Goal: Navigation & Orientation: Find specific page/section

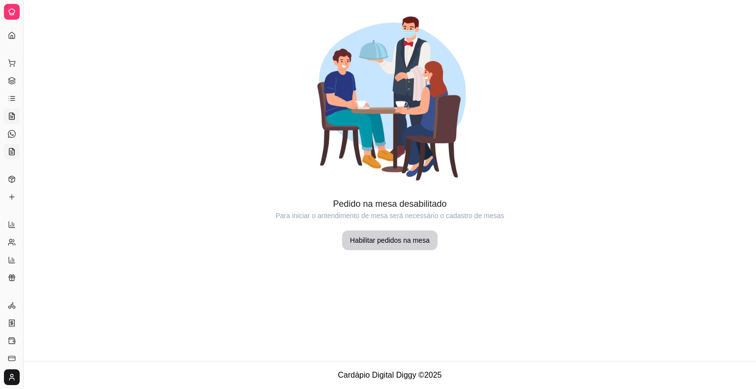
click at [15, 147] on link "KDS" at bounding box center [12, 152] width 16 height 16
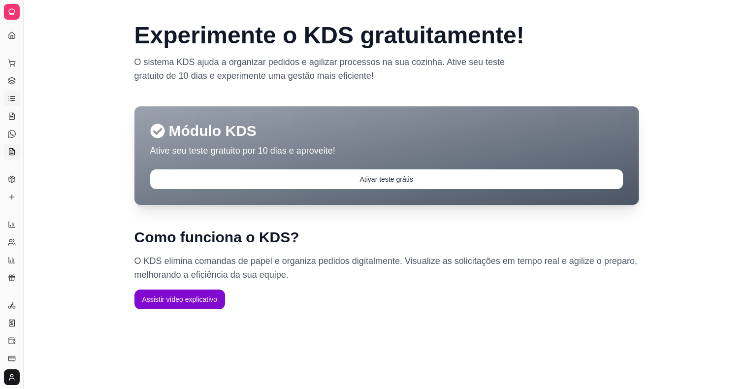
click at [11, 95] on icon at bounding box center [12, 99] width 8 height 8
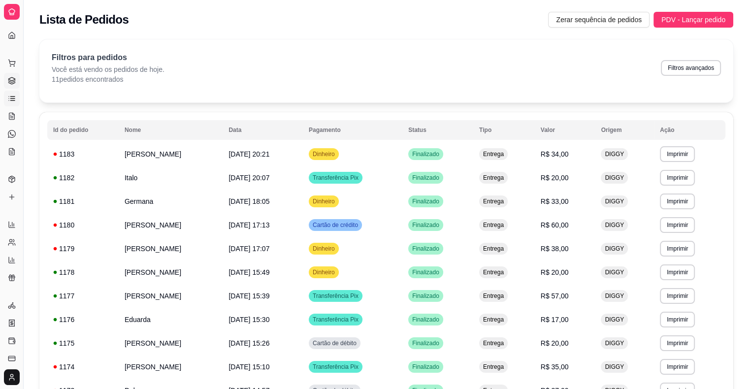
click at [13, 76] on link "Gestor de Pedidos" at bounding box center [12, 81] width 16 height 16
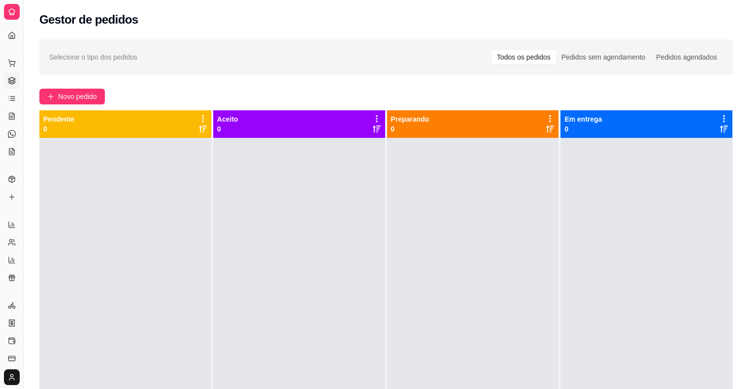
click at [5, 287] on div "Gerenciar" at bounding box center [11, 290] width 15 height 16
click at [9, 274] on icon at bounding box center [12, 278] width 8 height 8
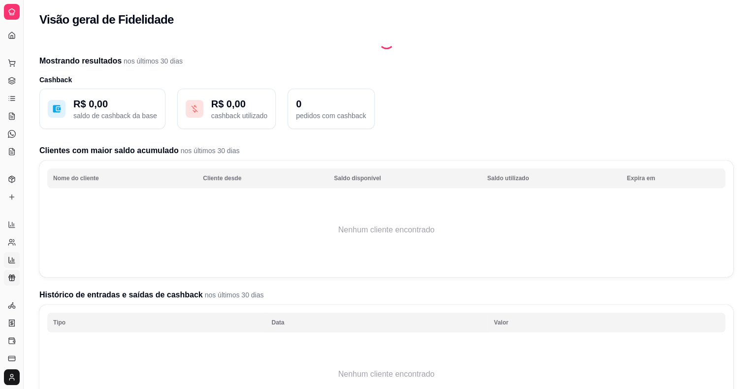
click at [16, 252] on link "Relatório de mesas" at bounding box center [12, 260] width 16 height 16
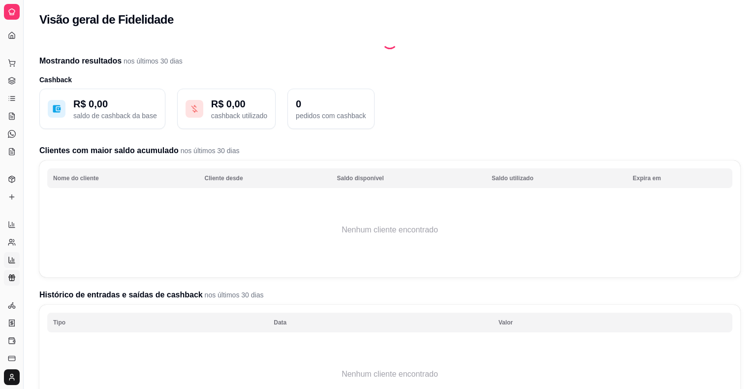
select select "TOTAL_OF_ORDERS"
select select "7"
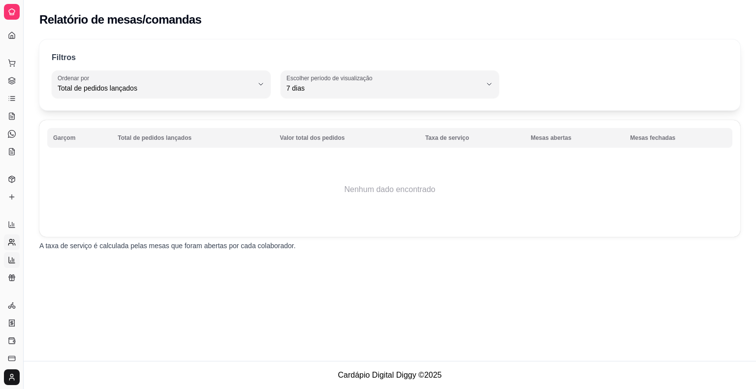
click at [12, 240] on circle at bounding box center [10, 240] width 2 height 2
select select "30"
select select "HIGHEST_TOTAL_SPENT_WITH_ORDERS"
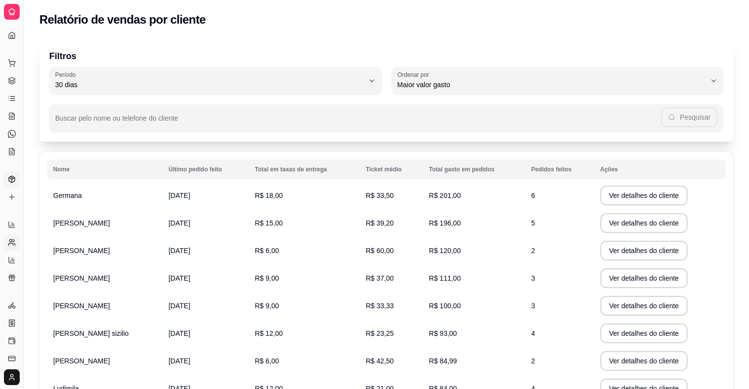
click at [6, 177] on link "Produtos" at bounding box center [12, 179] width 16 height 16
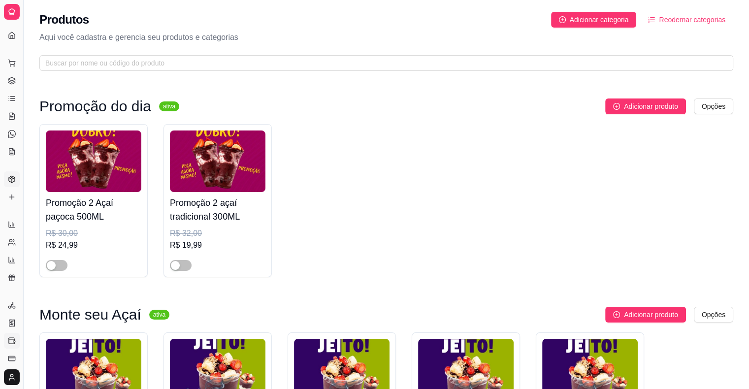
click at [10, 338] on icon at bounding box center [12, 340] width 6 height 4
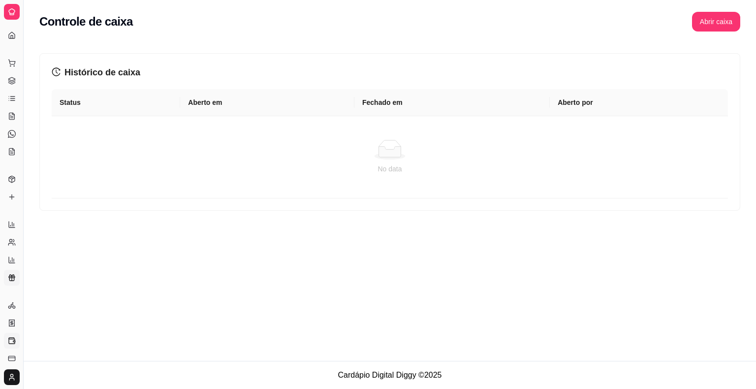
click at [11, 279] on icon at bounding box center [12, 278] width 8 height 8
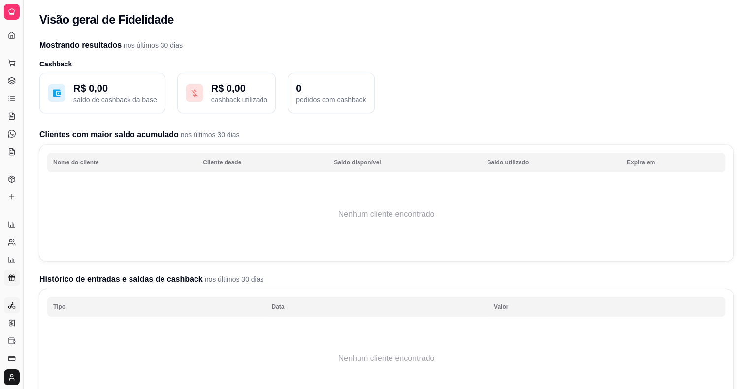
click at [11, 306] on circle at bounding box center [9, 307] width 2 height 2
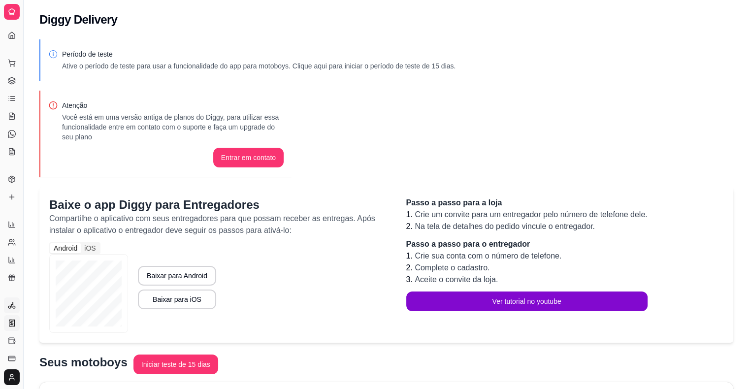
click at [10, 318] on link "Nota Fiscal (NFC-e)" at bounding box center [12, 323] width 16 height 16
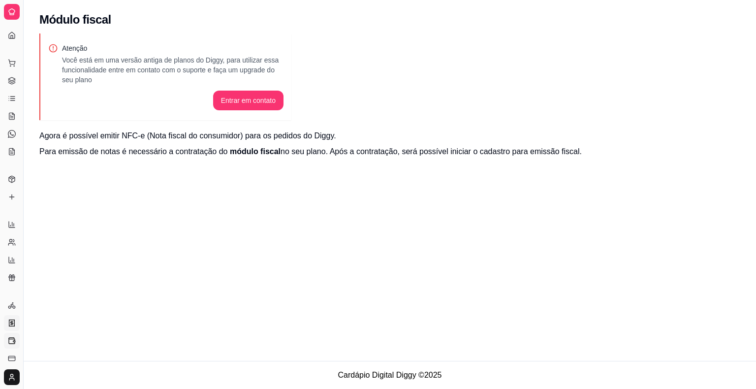
click at [12, 343] on icon at bounding box center [12, 341] width 8 height 8
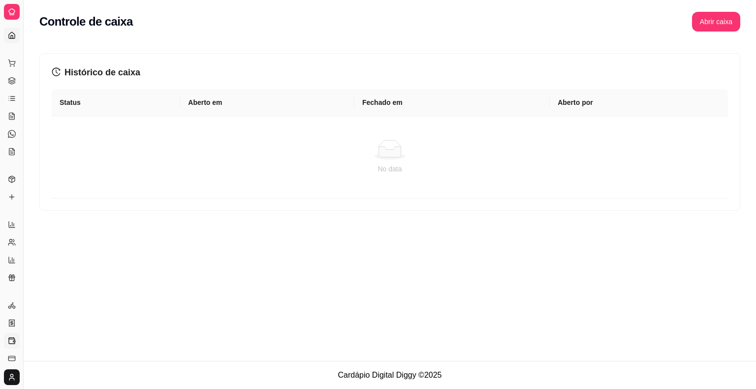
click at [12, 32] on icon at bounding box center [12, 36] width 8 height 8
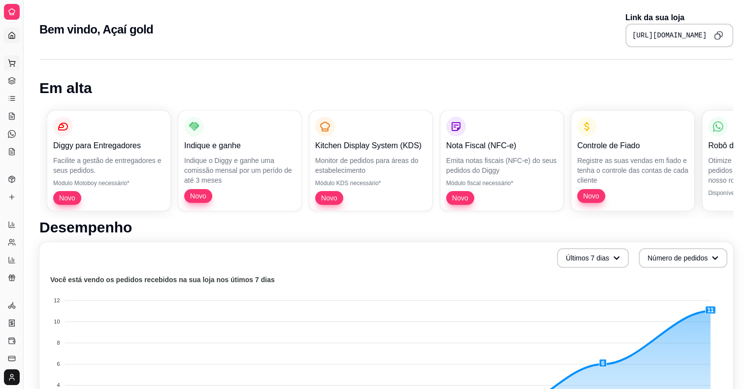
click at [10, 70] on button "Pedidos balcão (PDV)" at bounding box center [12, 63] width 16 height 16
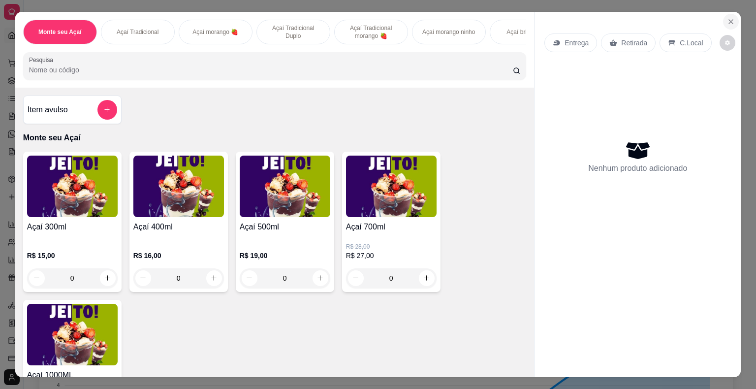
click at [729, 18] on icon "Close" at bounding box center [731, 22] width 8 height 8
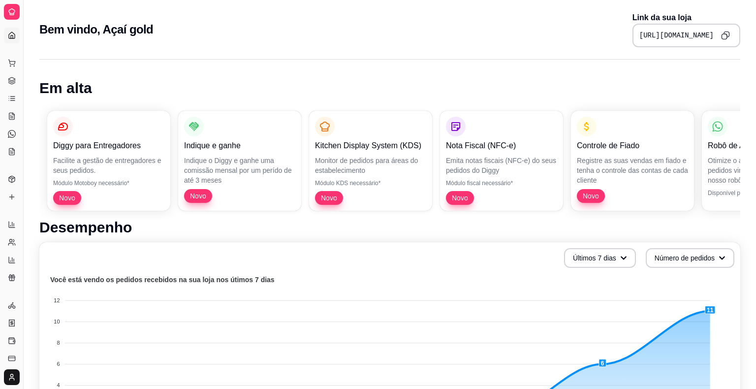
click at [14, 369] on html "Diggy Sistema de Gestão A Açaí gold ... Loja aberta Diggy Pro até 03/10 Acesso …" at bounding box center [378, 194] width 756 height 389
click at [10, 101] on html "Diggy Sistema de Gestão A Açaí gold ... Loja aberta Diggy Pro até 03/10 Acesso …" at bounding box center [378, 194] width 756 height 389
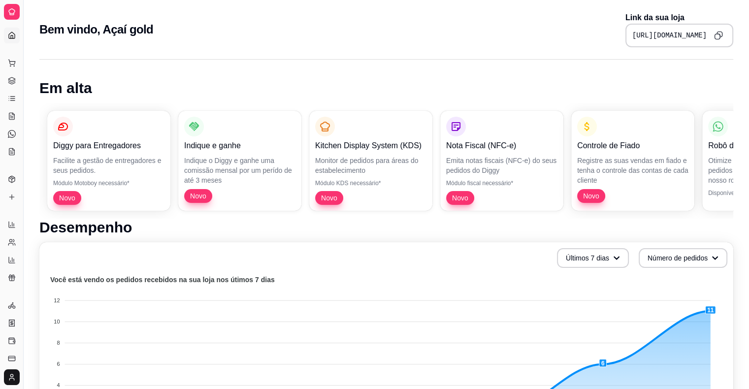
click at [10, 101] on icon at bounding box center [12, 99] width 8 height 8
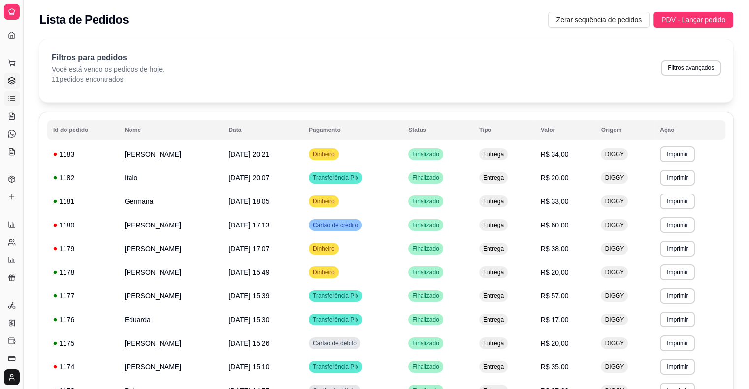
click at [15, 81] on icon at bounding box center [11, 81] width 6 height 1
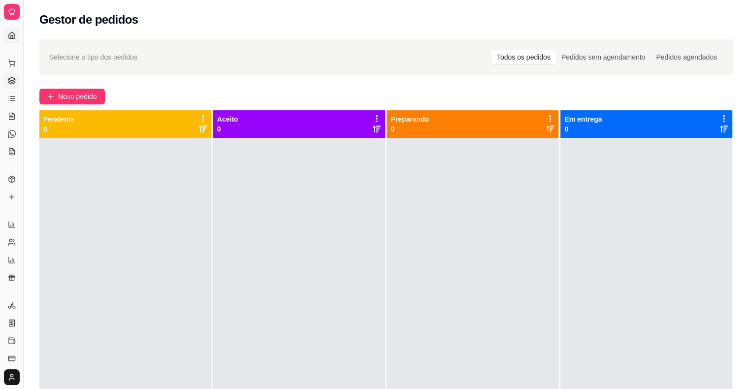
click at [10, 32] on icon at bounding box center [12, 36] width 8 height 8
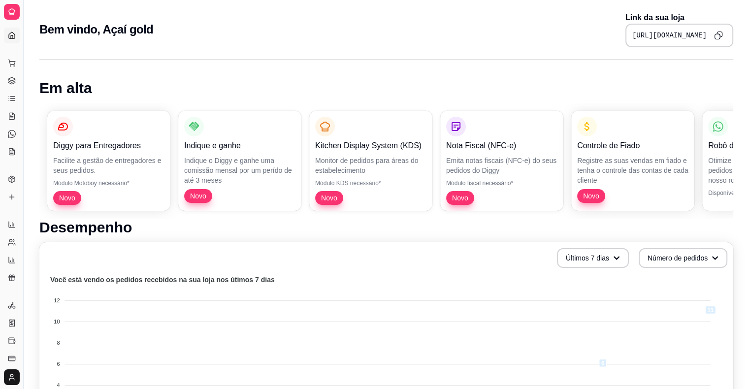
click at [10, 32] on icon at bounding box center [12, 36] width 8 height 8
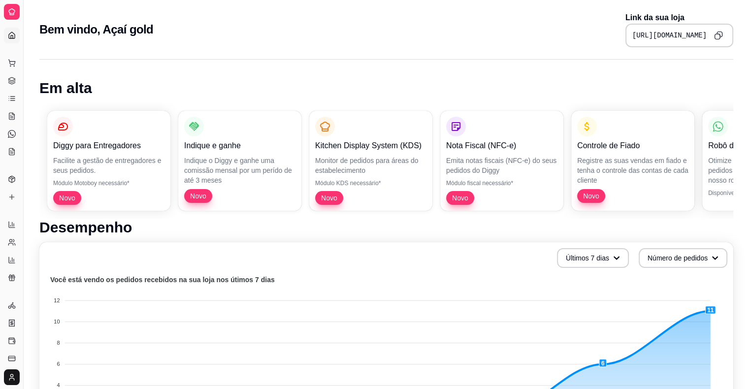
click at [10, 32] on icon at bounding box center [12, 36] width 8 height 8
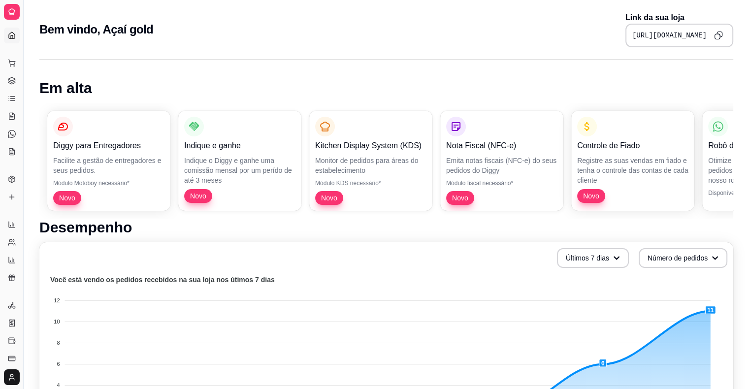
drag, startPoint x: 10, startPoint y: 31, endPoint x: 9, endPoint y: 13, distance: 17.8
click at [9, 13] on div "Diggy Sistema de Gestão A Açaí gold ... Loja aberta Diggy Pro até 03/10 Acesso …" at bounding box center [11, 194] width 23 height 389
click at [9, 13] on icon at bounding box center [12, 12] width 8 height 8
